Goal: Navigation & Orientation: Find specific page/section

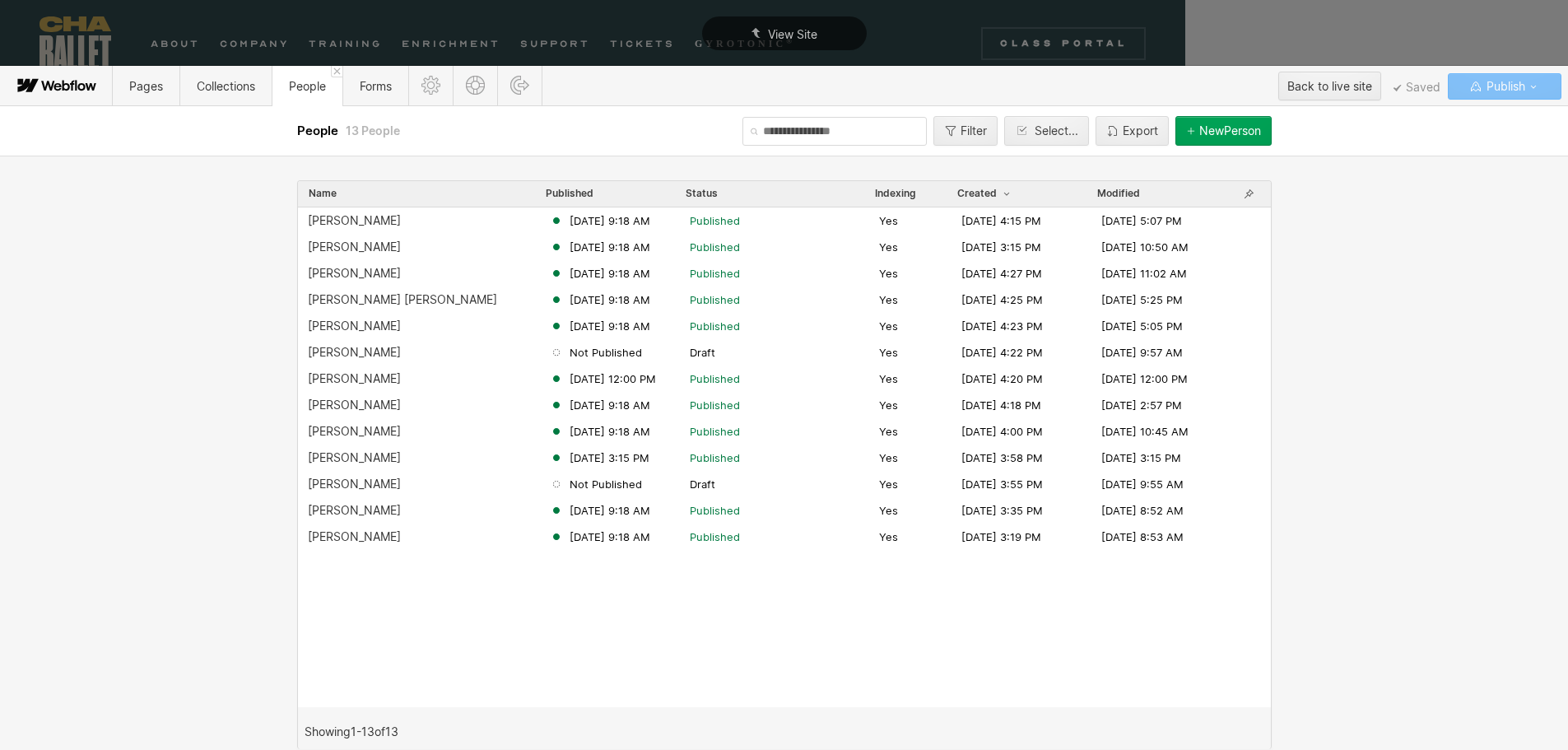
click at [1495, 84] on span "Publish" at bounding box center [1504, 86] width 42 height 25
click at [1396, 122] on span "Changes to be published:" at bounding box center [1368, 120] width 142 height 12
click at [1500, 86] on span "Publish" at bounding box center [1504, 86] width 42 height 25
drag, startPoint x: 1443, startPoint y: 304, endPoint x: 1428, endPoint y: 267, distance: 39.9
click at [1444, 304] on div "Name Published Status Indexing Created Modified Eli Diersing Jun 18, 2025 9:18 …" at bounding box center [784, 453] width 1568 height 594
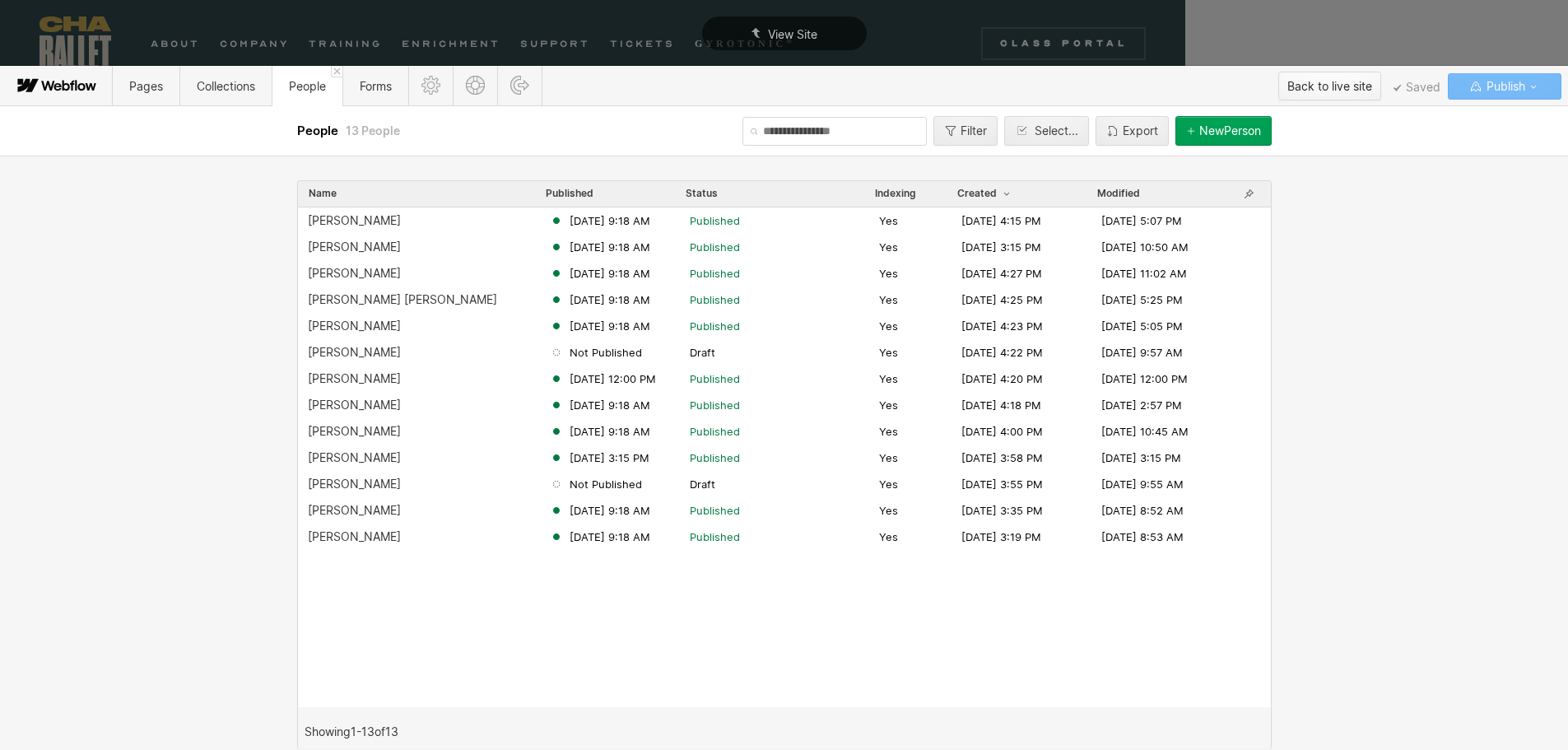
click at [1328, 90] on div "Back to live site" at bounding box center [1330, 86] width 84 height 25
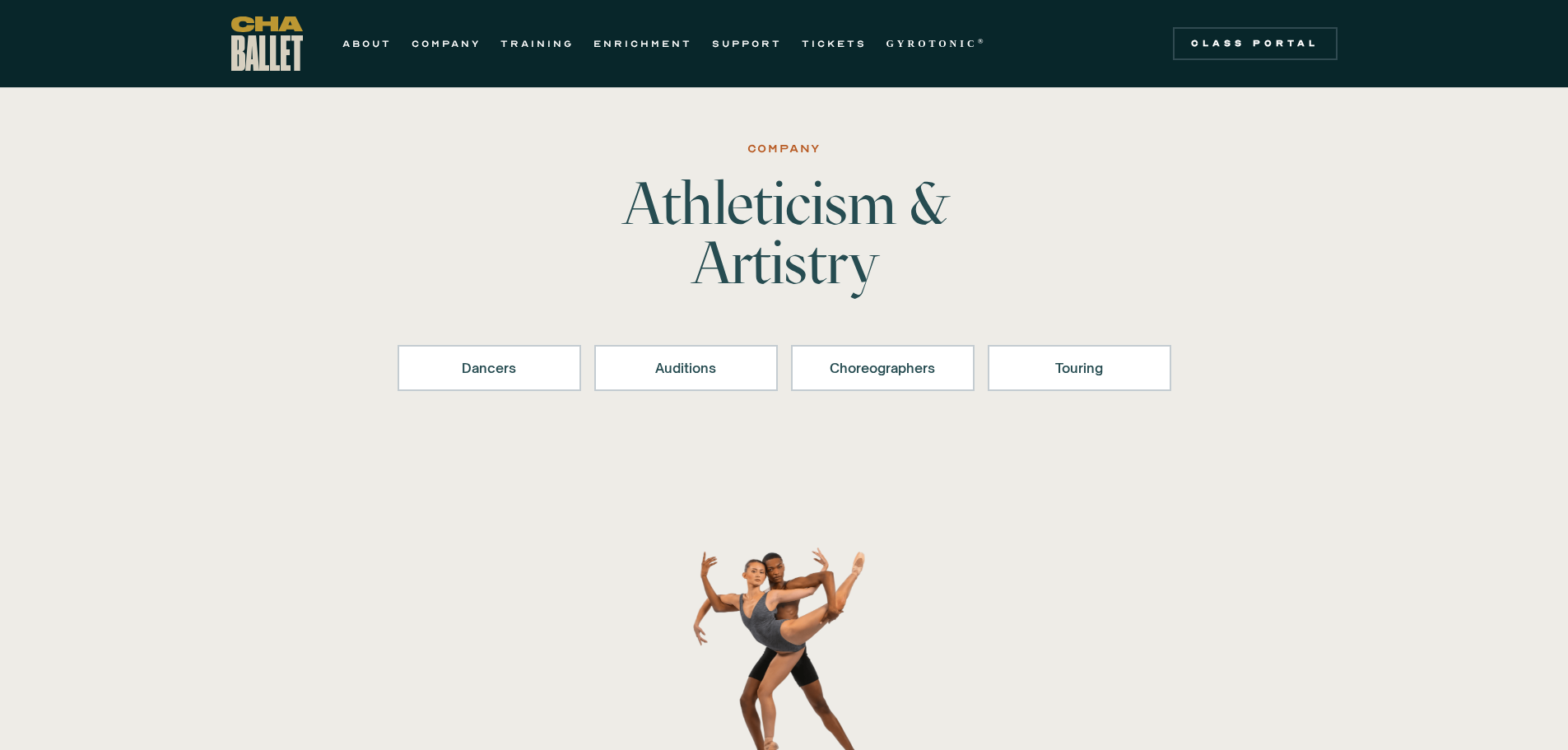
click at [630, 40] on link "ENRICHMENT" at bounding box center [642, 43] width 98 height 19
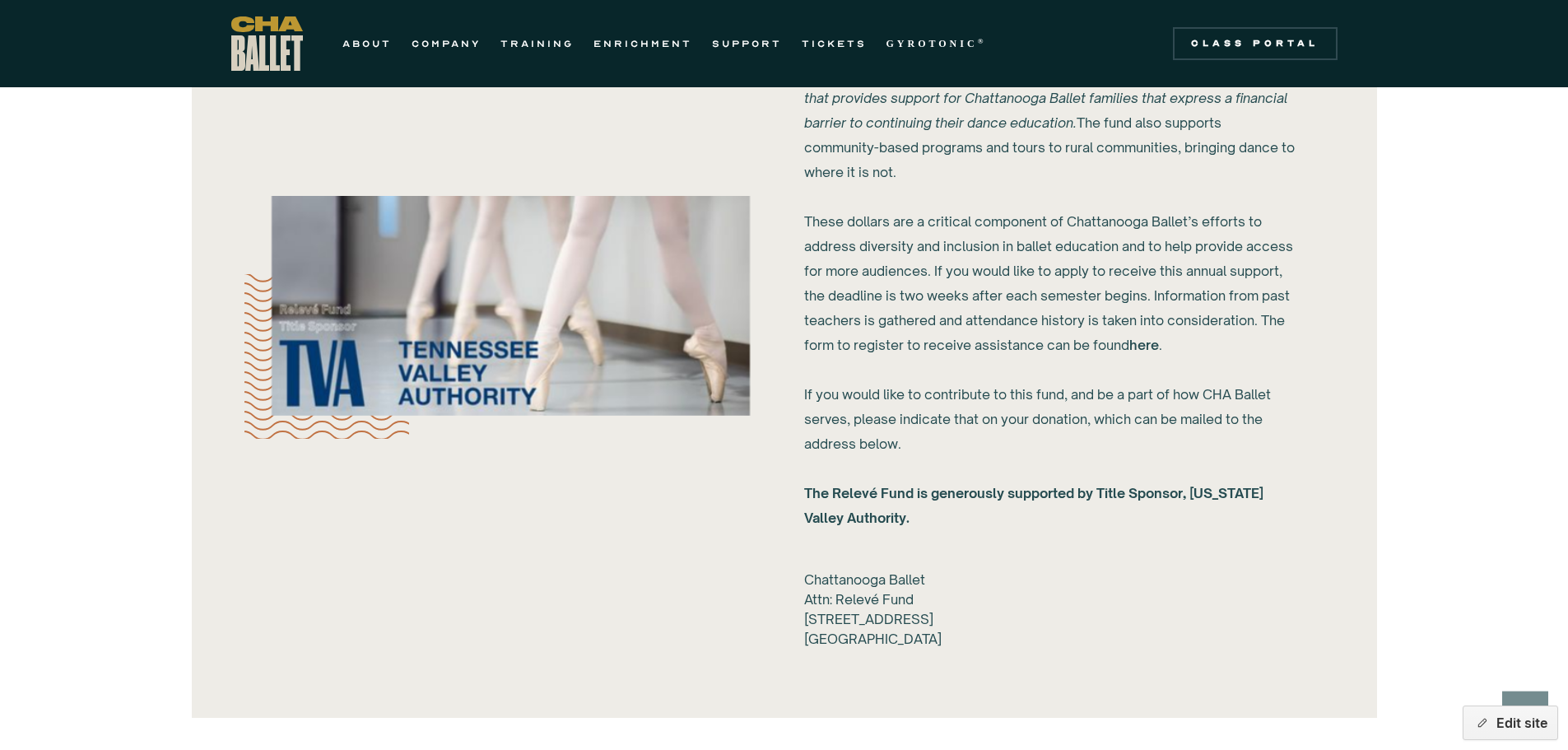
scroll to position [1729, 0]
click at [1143, 346] on link "here" at bounding box center [1144, 346] width 30 height 17
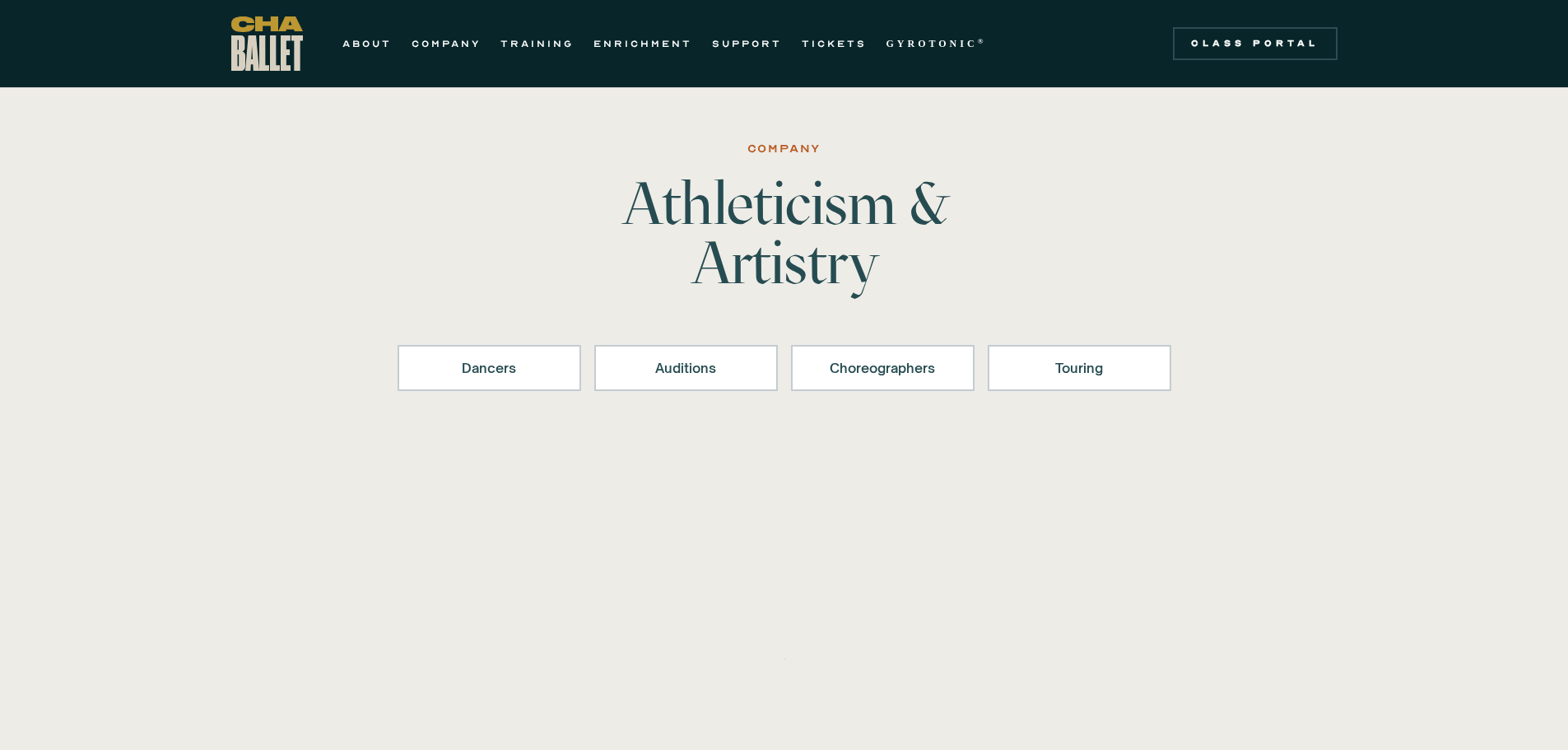
scroll to position [1873, 0]
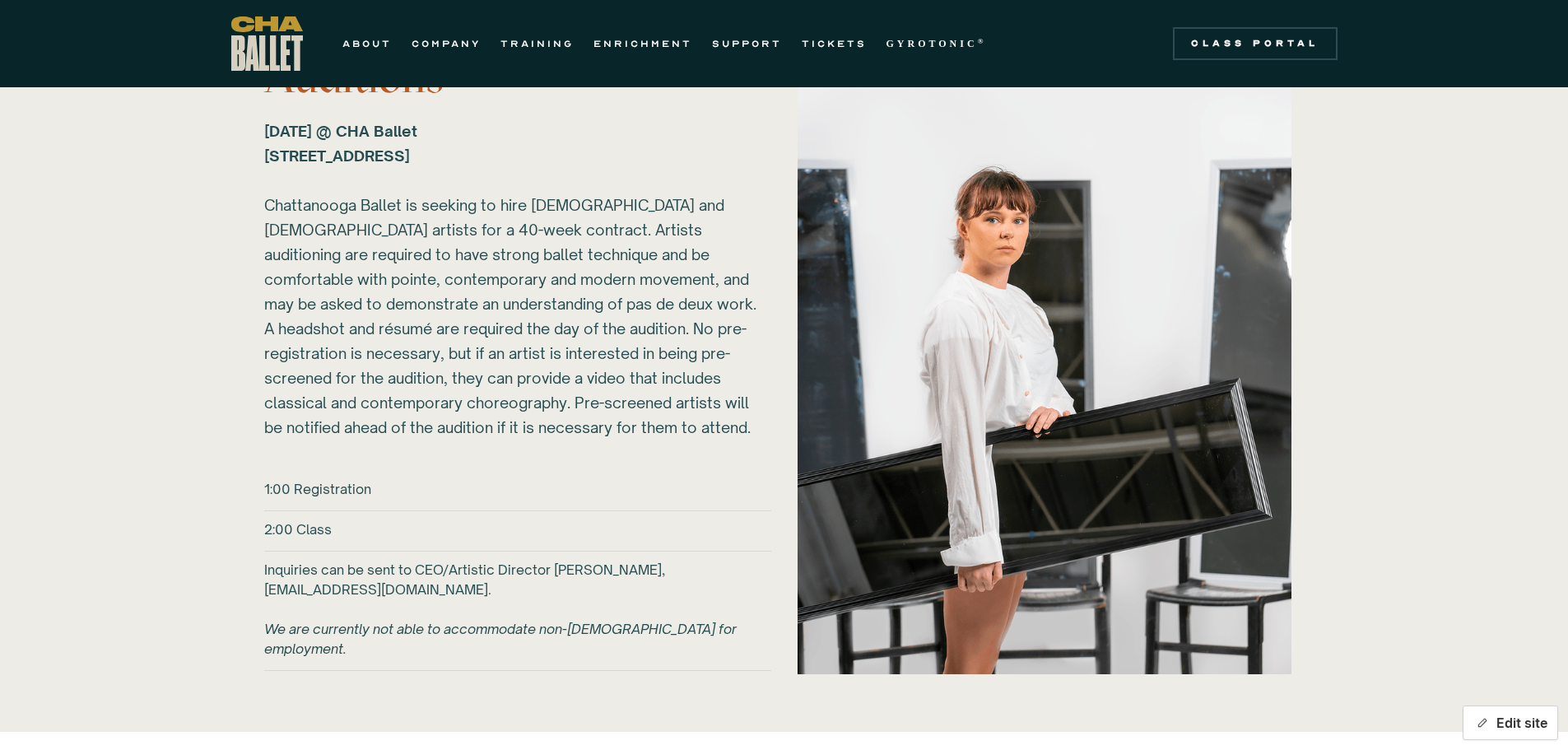
click at [1507, 721] on button "Edit site" at bounding box center [1510, 723] width 96 height 34
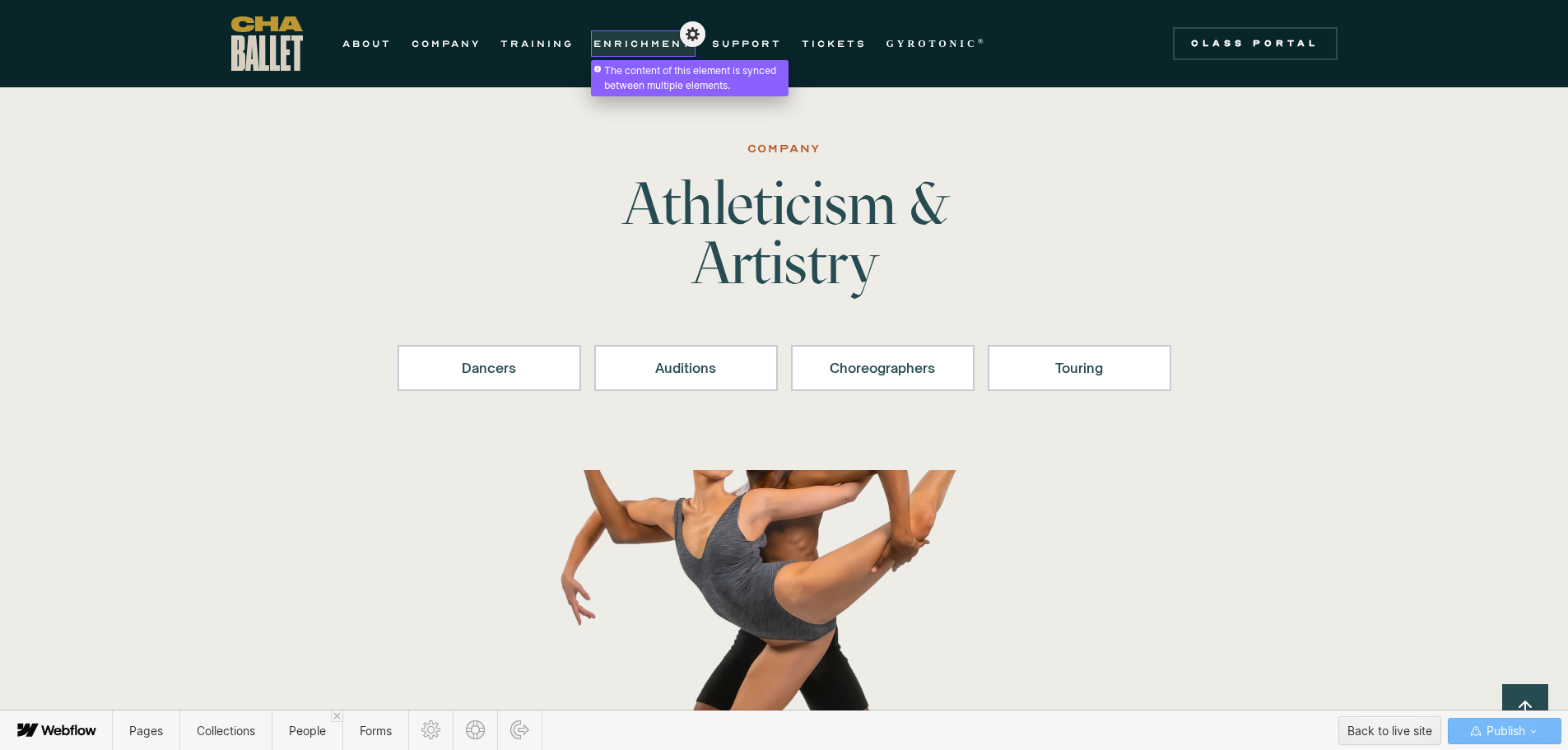
click at [648, 43] on div at bounding box center [642, 35] width 98 height 19
click at [644, 46] on link "ENRICHMENT" at bounding box center [642, 43] width 98 height 19
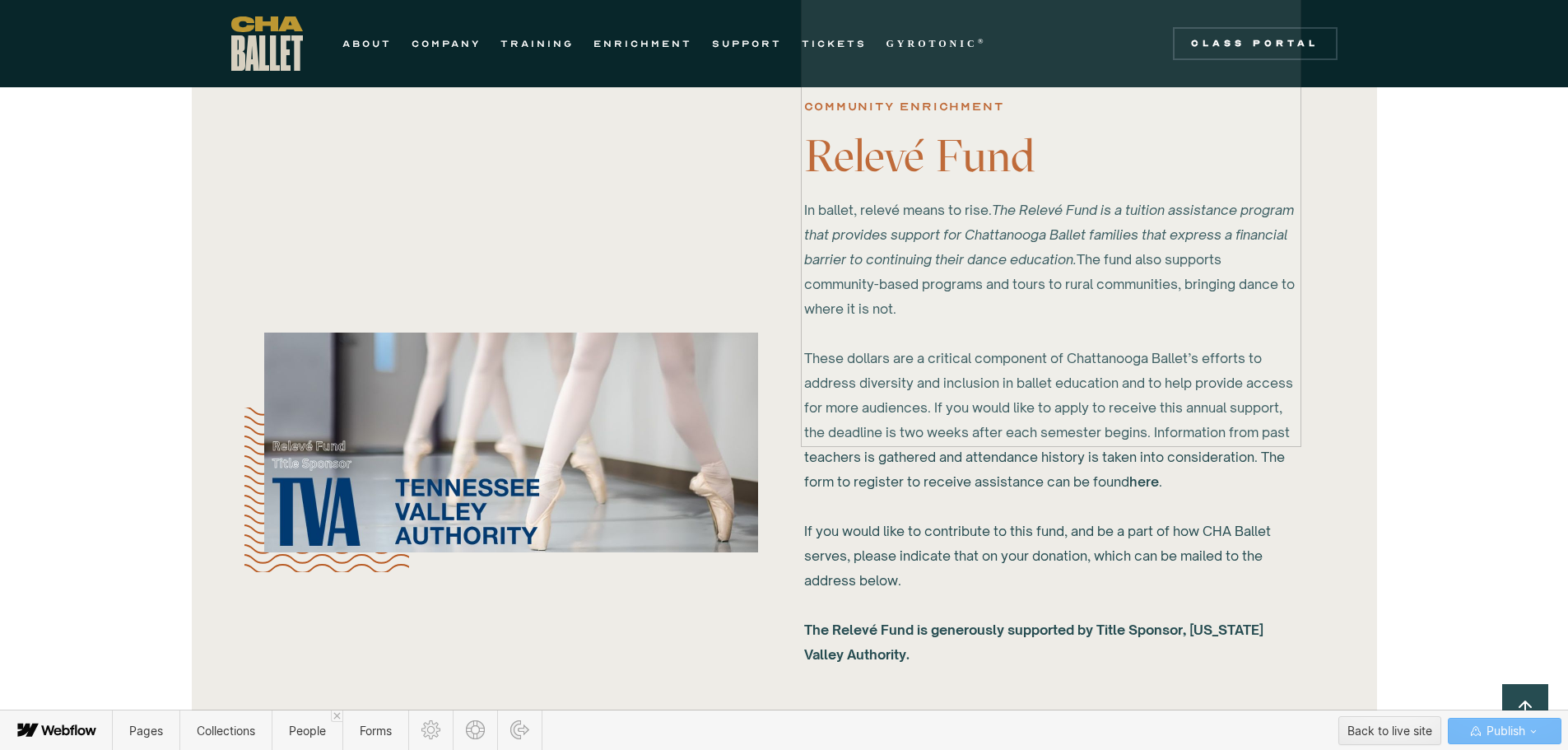
scroll to position [1482, 0]
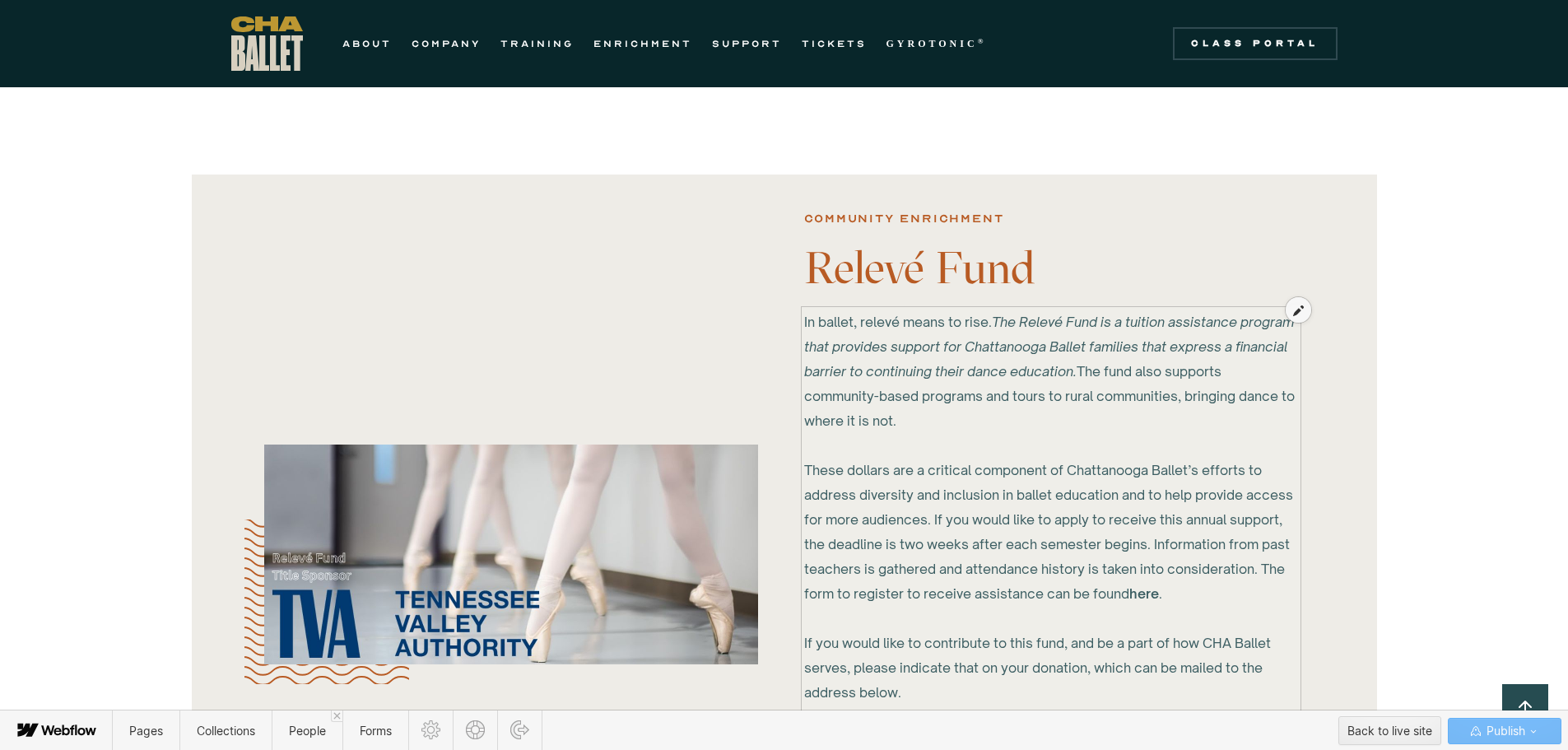
click at [1295, 309] on icon at bounding box center [1298, 309] width 11 height 11
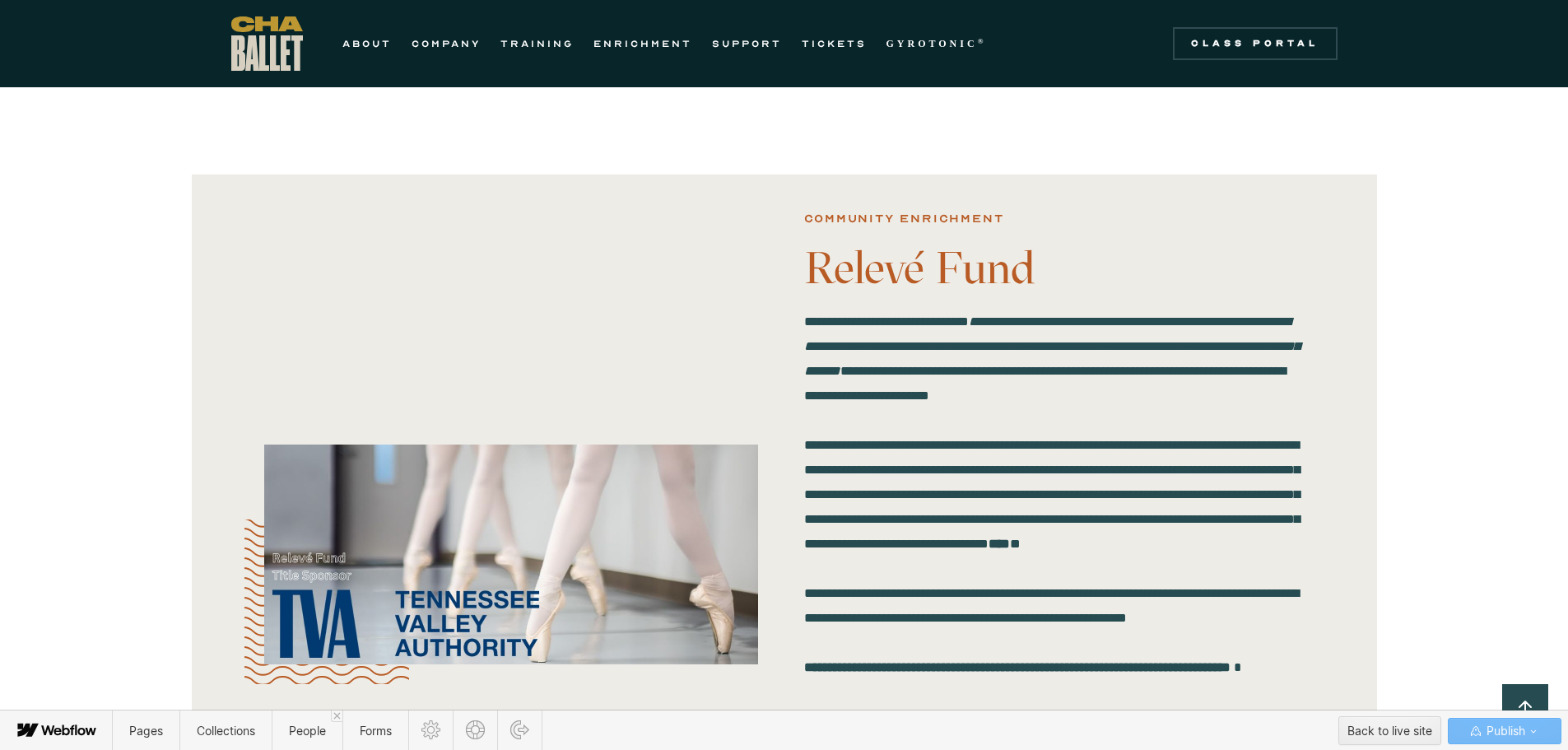
scroll to position [1729, 0]
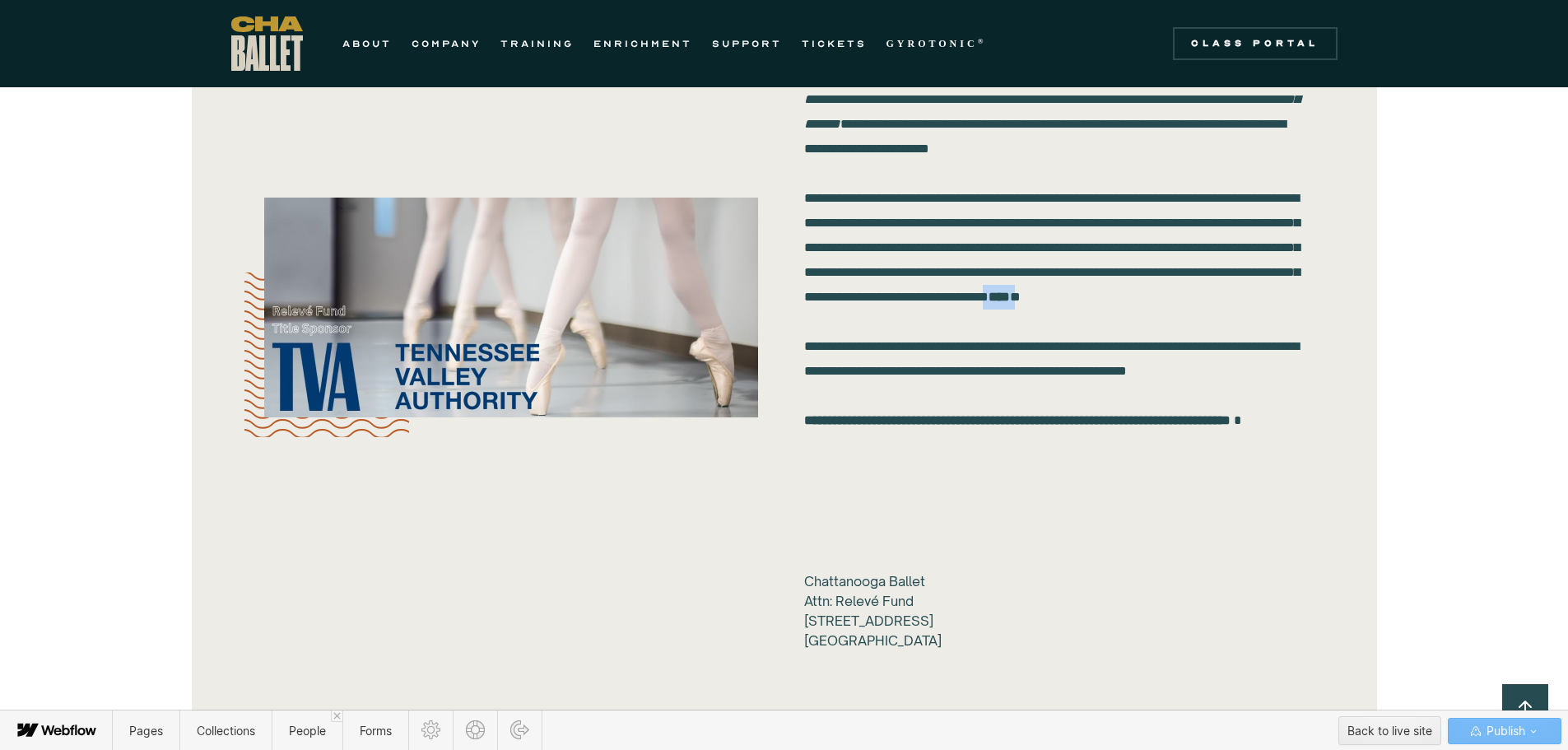
drag, startPoint x: 1131, startPoint y: 344, endPoint x: 1165, endPoint y: 339, distance: 34.4
click at [1165, 339] on div "**********" at bounding box center [1051, 297] width 494 height 470
click at [1193, 309] on div at bounding box center [1195, 317] width 32 height 25
click at [1133, 323] on input "**********" at bounding box center [1121, 317] width 145 height 25
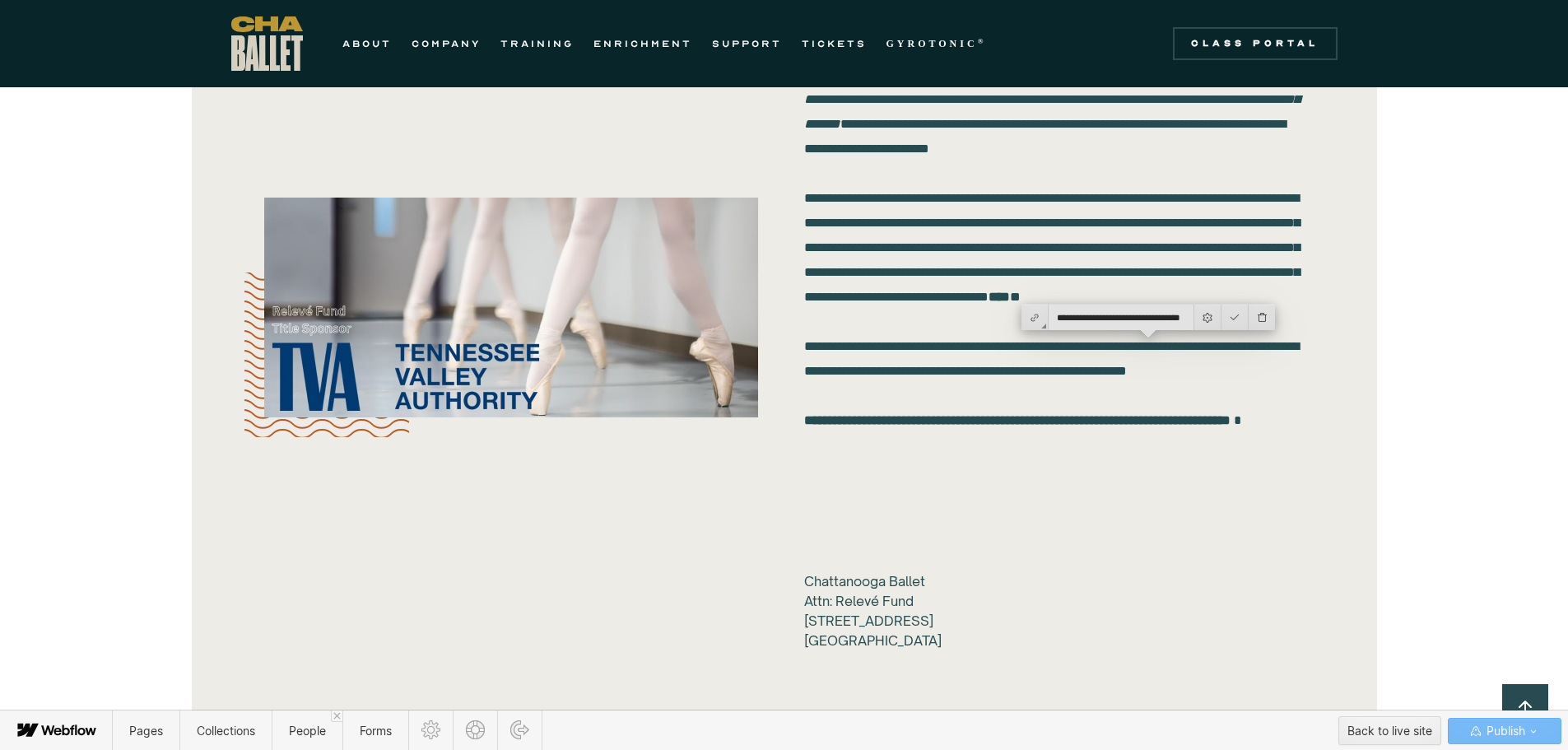
click at [1133, 323] on input "**********" at bounding box center [1121, 317] width 145 height 25
click at [1115, 317] on input "**********" at bounding box center [1121, 317] width 145 height 25
click at [1116, 317] on input "**********" at bounding box center [1121, 317] width 145 height 25
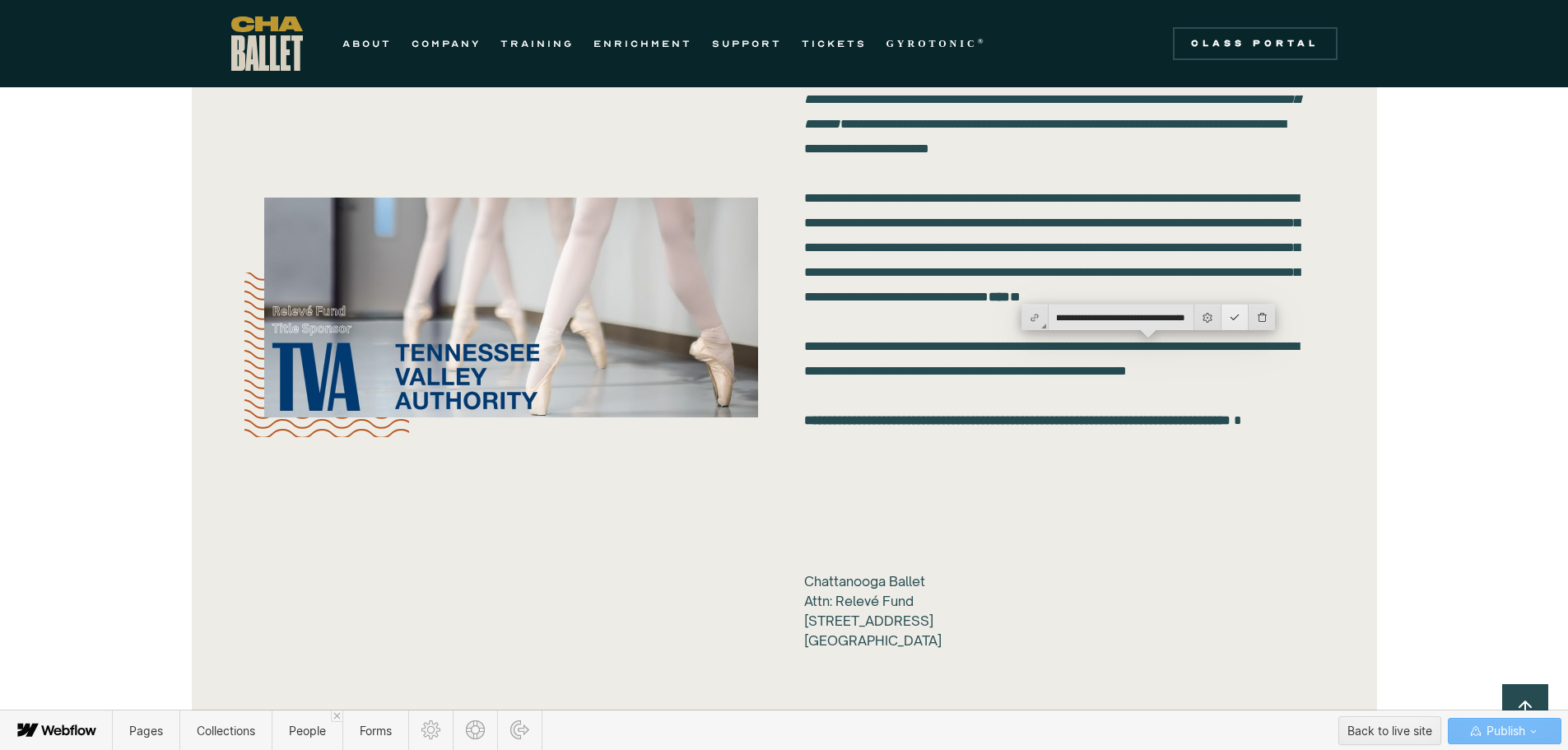
type input "**********"
drag, startPoint x: 1242, startPoint y: 316, endPoint x: 1234, endPoint y: 317, distance: 8.1
click at [1235, 317] on div at bounding box center [1235, 317] width 27 height 25
click at [1191, 739] on div "Pages Collections People Forms Back to live site Publish" at bounding box center [784, 731] width 1568 height 40
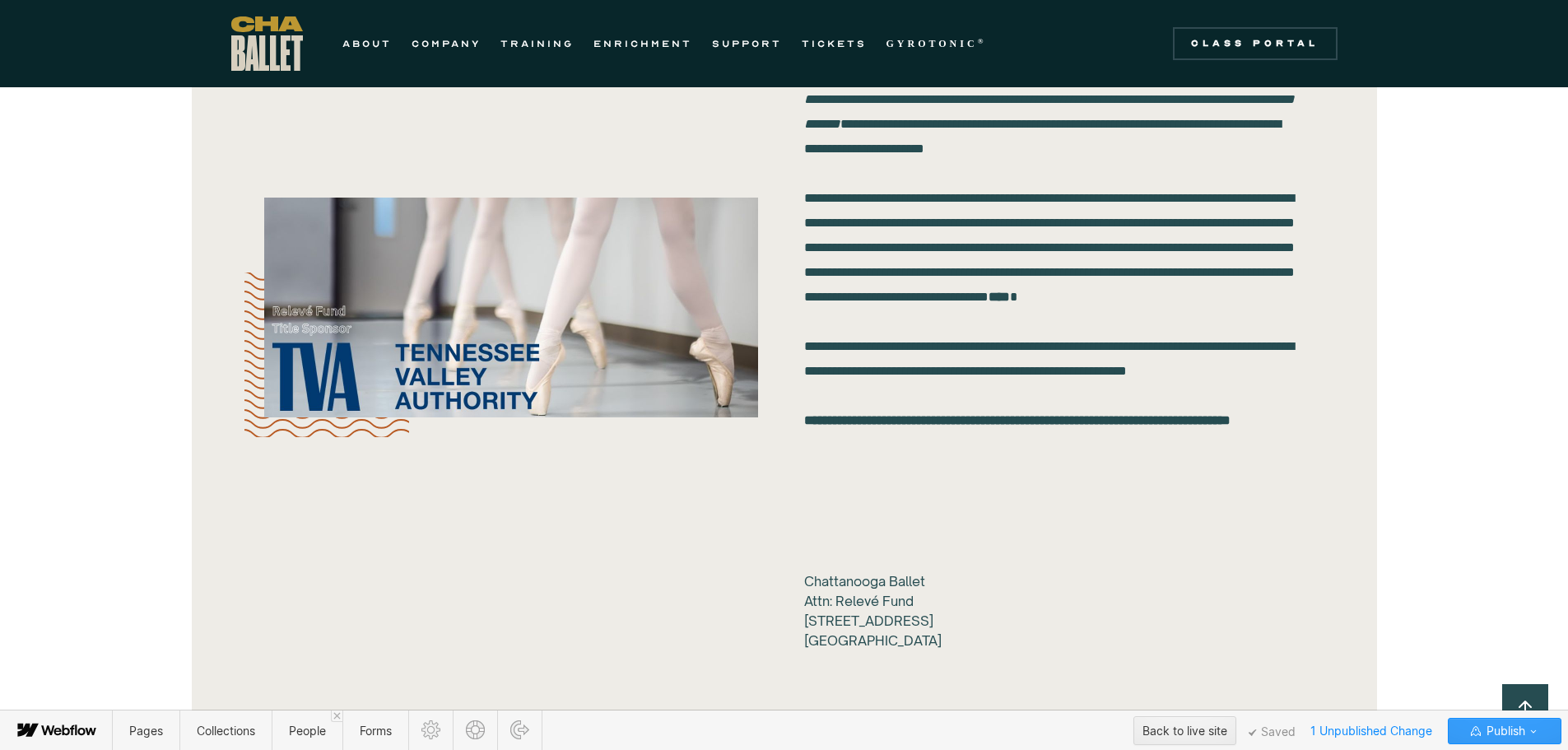
click at [1494, 729] on span "Publish" at bounding box center [1504, 731] width 42 height 25
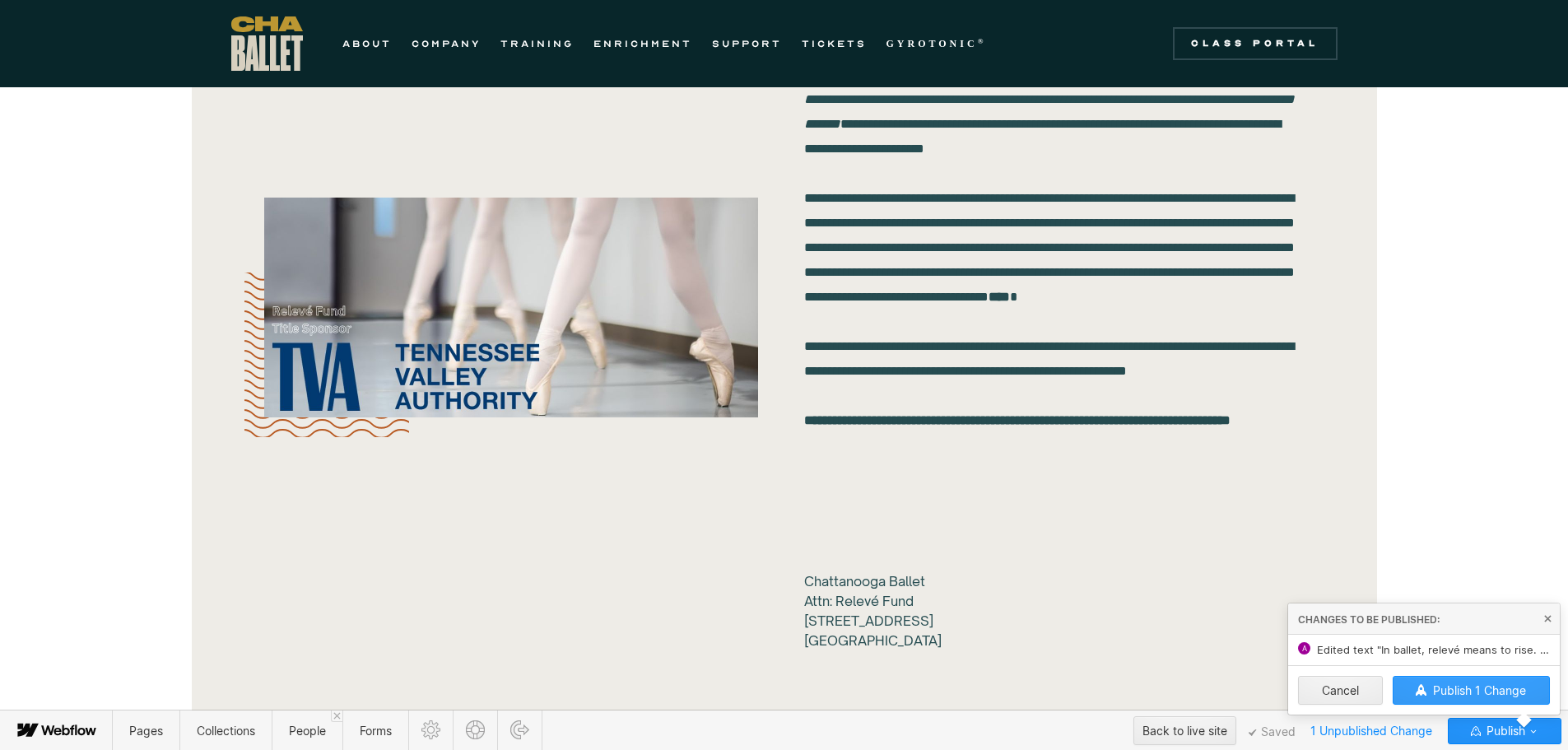
click at [1483, 686] on span "Publish 1 Change" at bounding box center [1479, 690] width 93 height 14
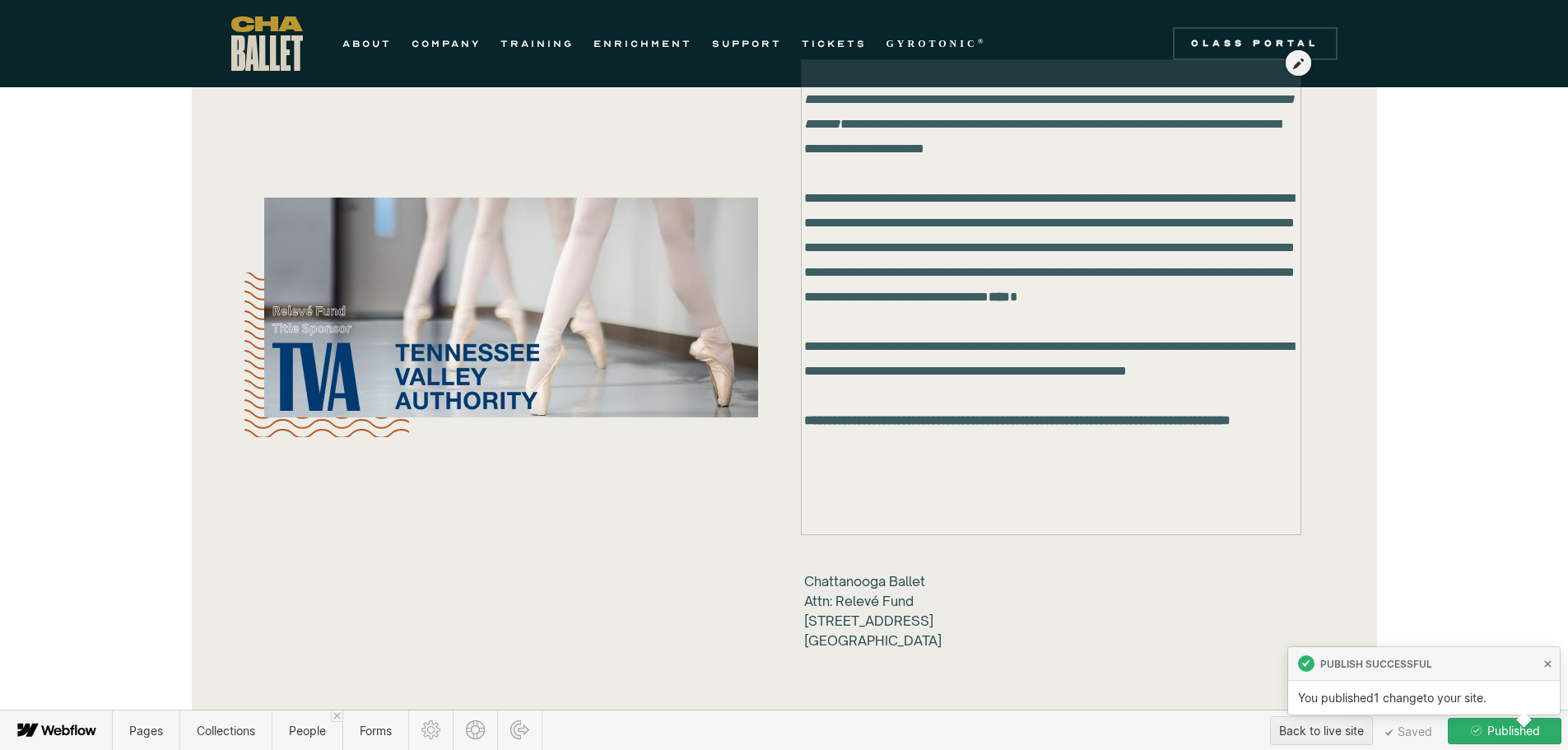
click at [1151, 345] on div at bounding box center [1051, 289] width 494 height 470
click at [1147, 348] on div at bounding box center [1051, 289] width 494 height 470
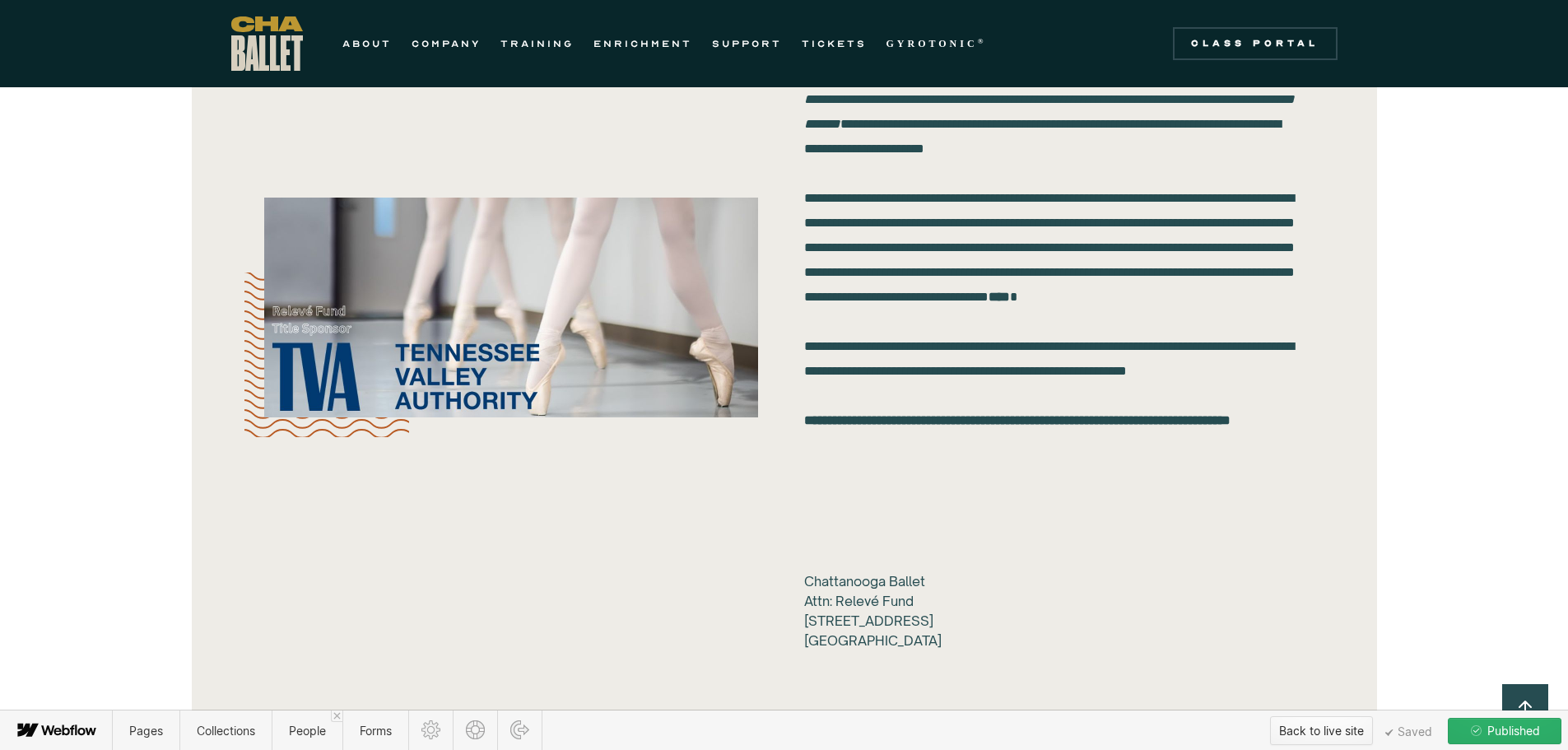
click at [1302, 737] on div "Back to live site" at bounding box center [1321, 731] width 84 height 25
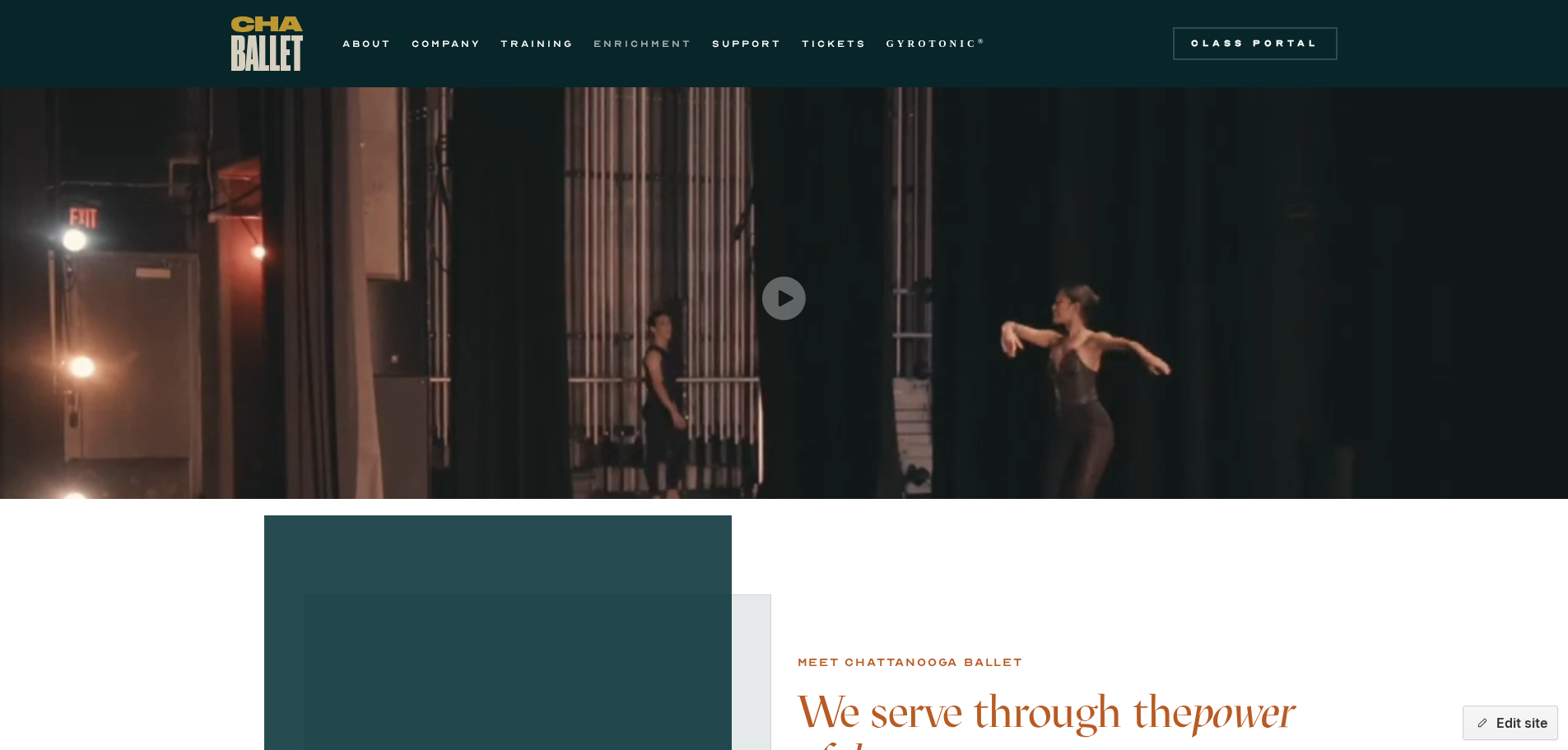
click at [657, 41] on link "ENRICHMENT" at bounding box center [642, 43] width 98 height 19
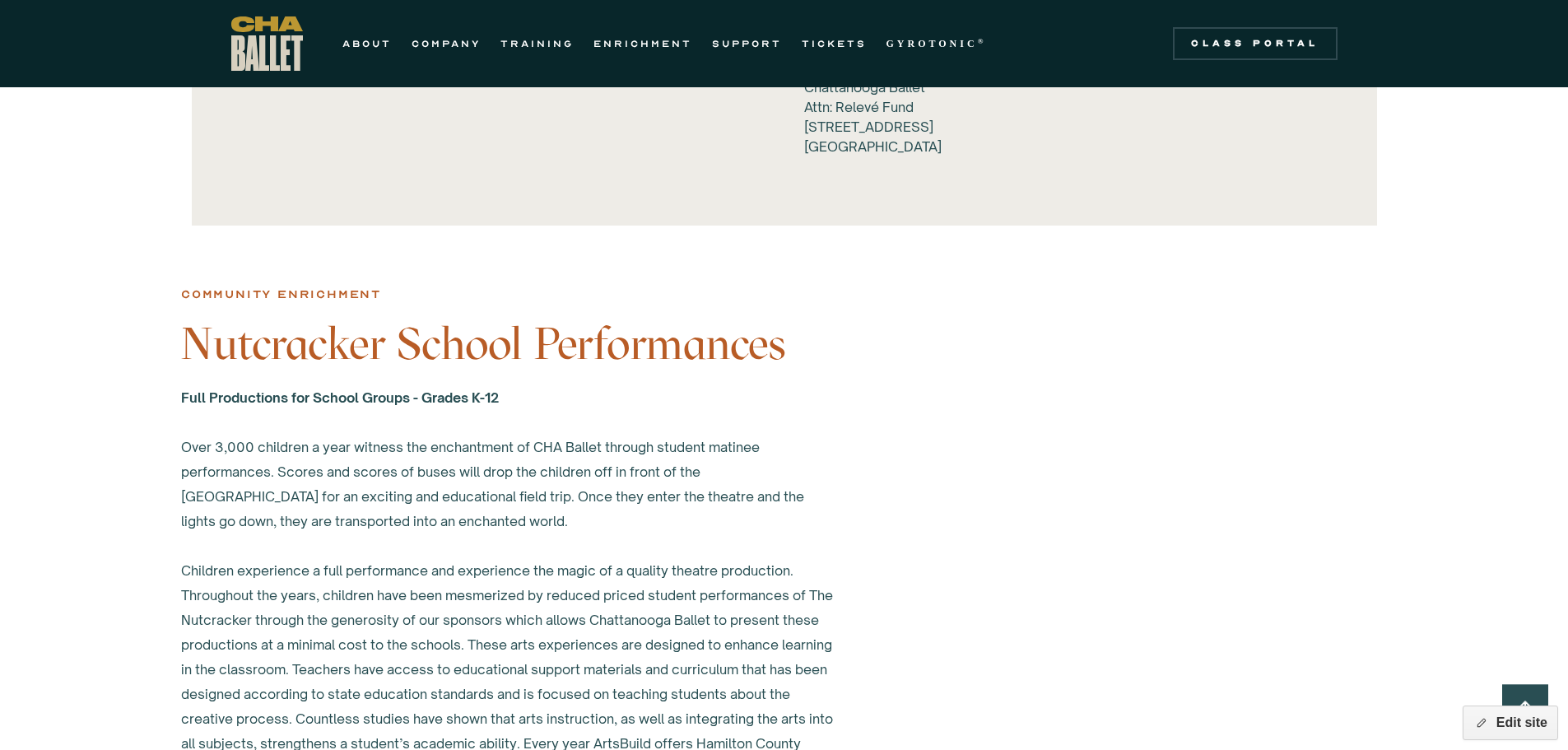
scroll to position [1729, 0]
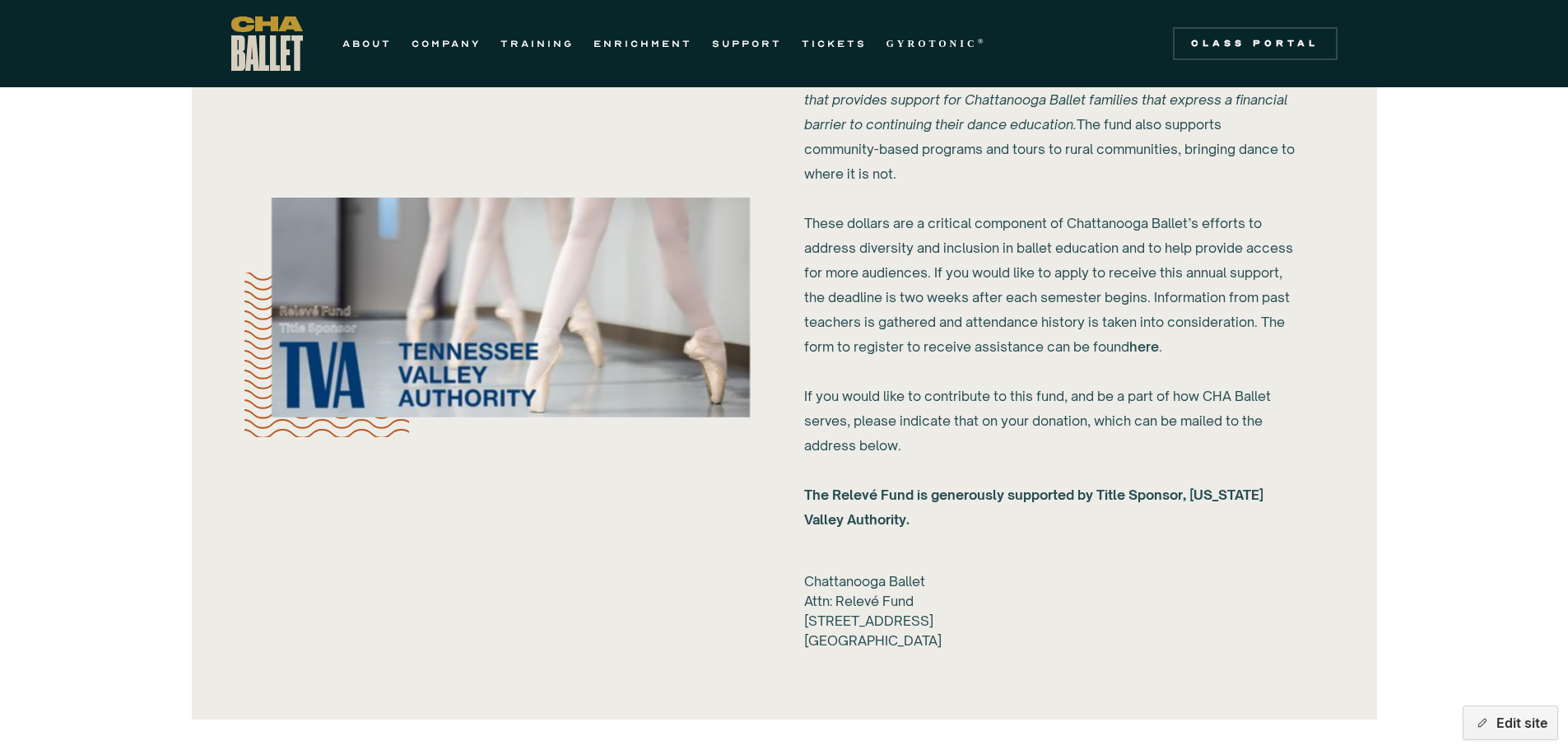
click at [1149, 344] on link "here" at bounding box center [1144, 346] width 30 height 17
